Goal: Task Accomplishment & Management: Manage account settings

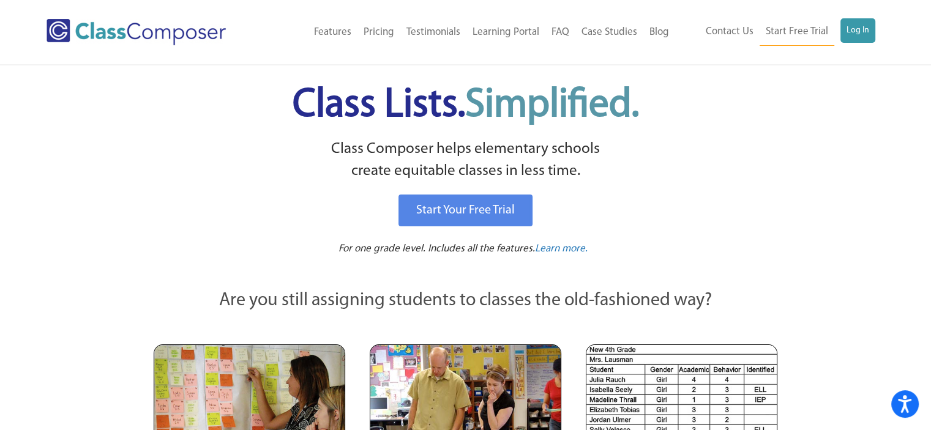
click at [858, 6] on div "Menu Home Old Features Pricing Testimonials Learning Portal FAQ Case Studies Bl…" at bounding box center [466, 32] width 838 height 64
click at [860, 28] on link "Log In" at bounding box center [858, 30] width 35 height 24
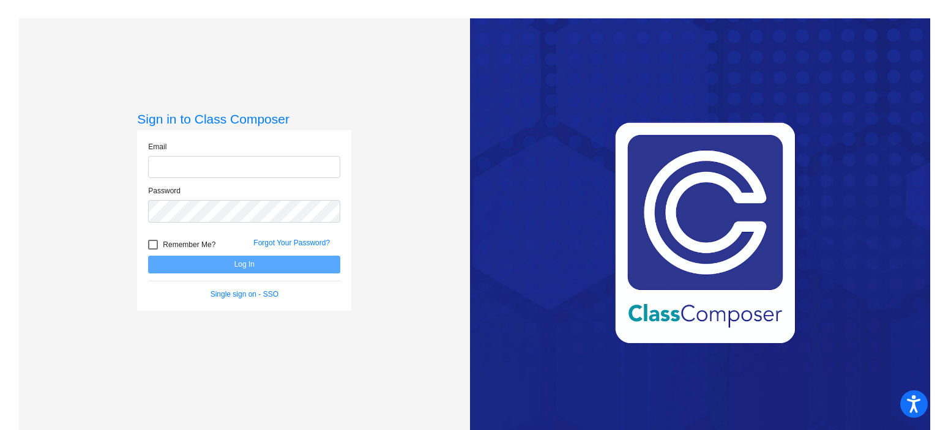
type input "[EMAIL_ADDRESS][DOMAIN_NAME]"
click at [235, 266] on button "Log In" at bounding box center [244, 265] width 192 height 18
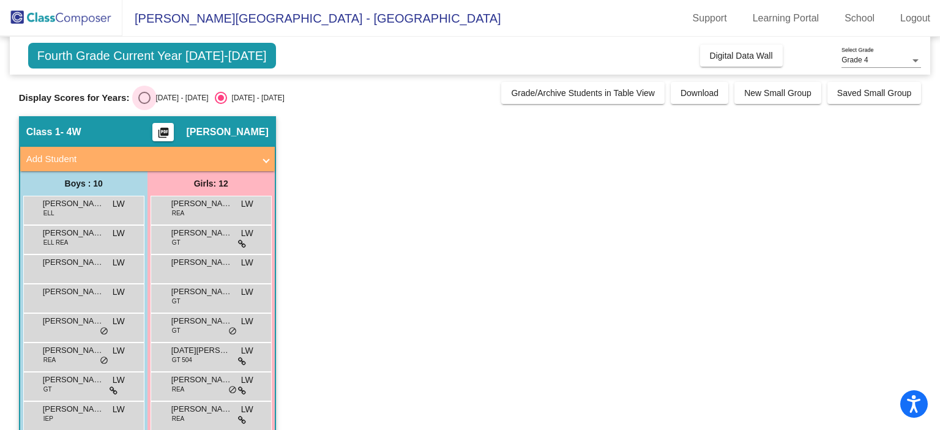
click at [149, 98] on div "Select an option" at bounding box center [144, 98] width 12 height 12
click at [144, 104] on input "[DATE] - [DATE]" at bounding box center [144, 104] width 1 height 1
radio input "true"
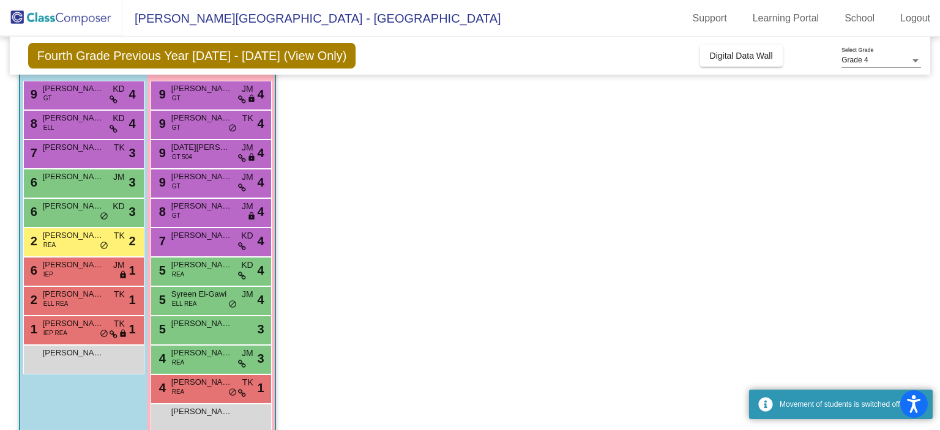
scroll to position [115, 0]
